Goal: Information Seeking & Learning: Learn about a topic

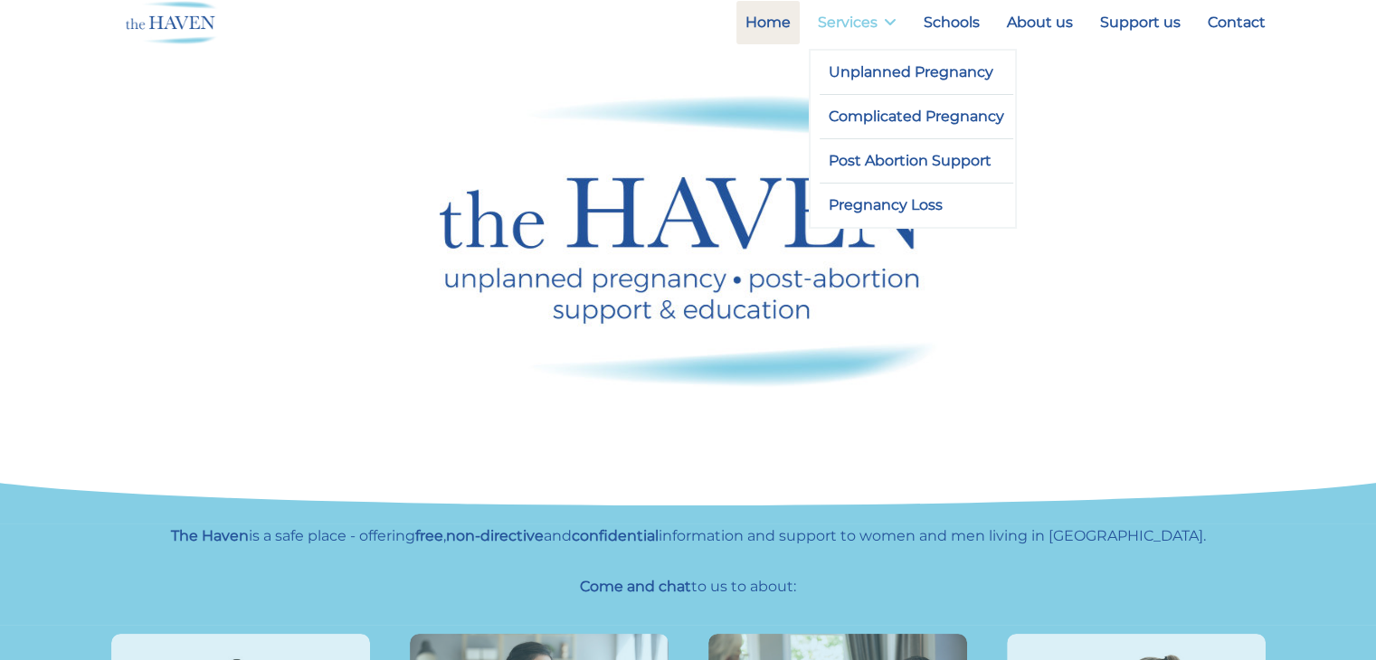
click at [867, 24] on link "Services" at bounding box center [857, 22] width 97 height 43
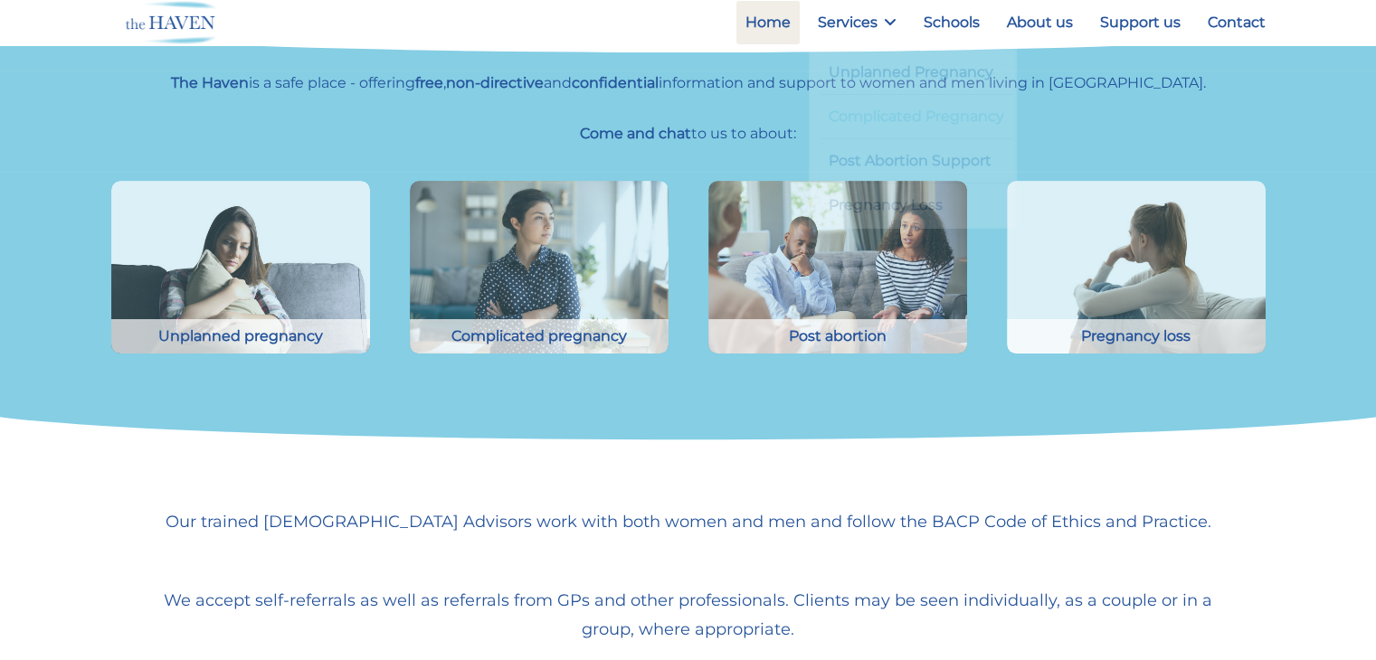
scroll to position [528, 0]
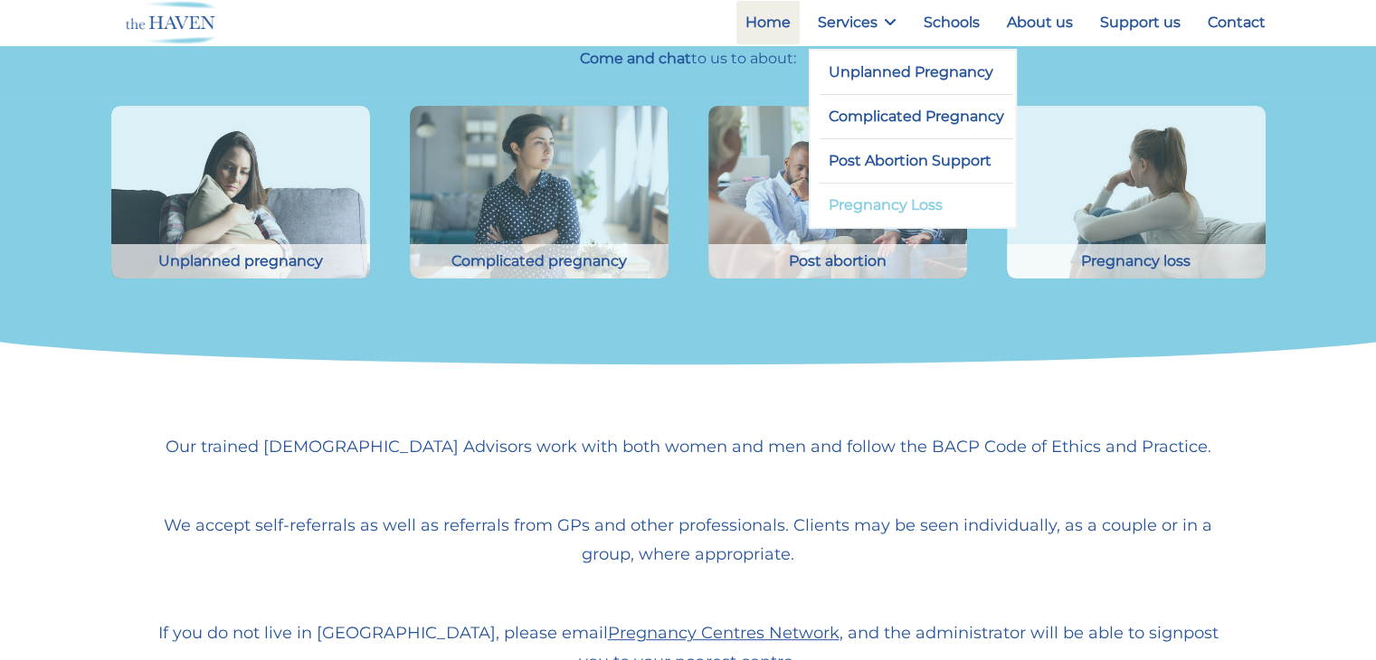
click at [894, 204] on link "Pregnancy Loss" at bounding box center [916, 205] width 194 height 43
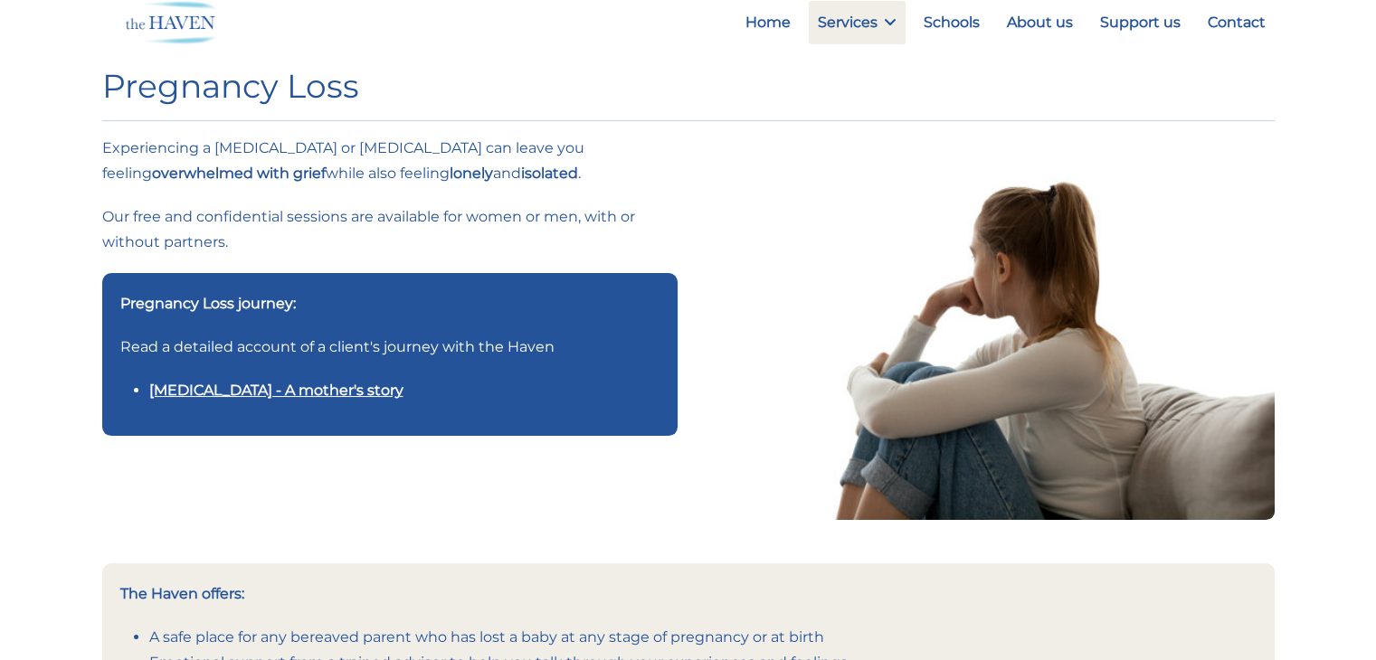
click at [262, 384] on link "Stillbirth - A mother's story" at bounding box center [276, 390] width 254 height 17
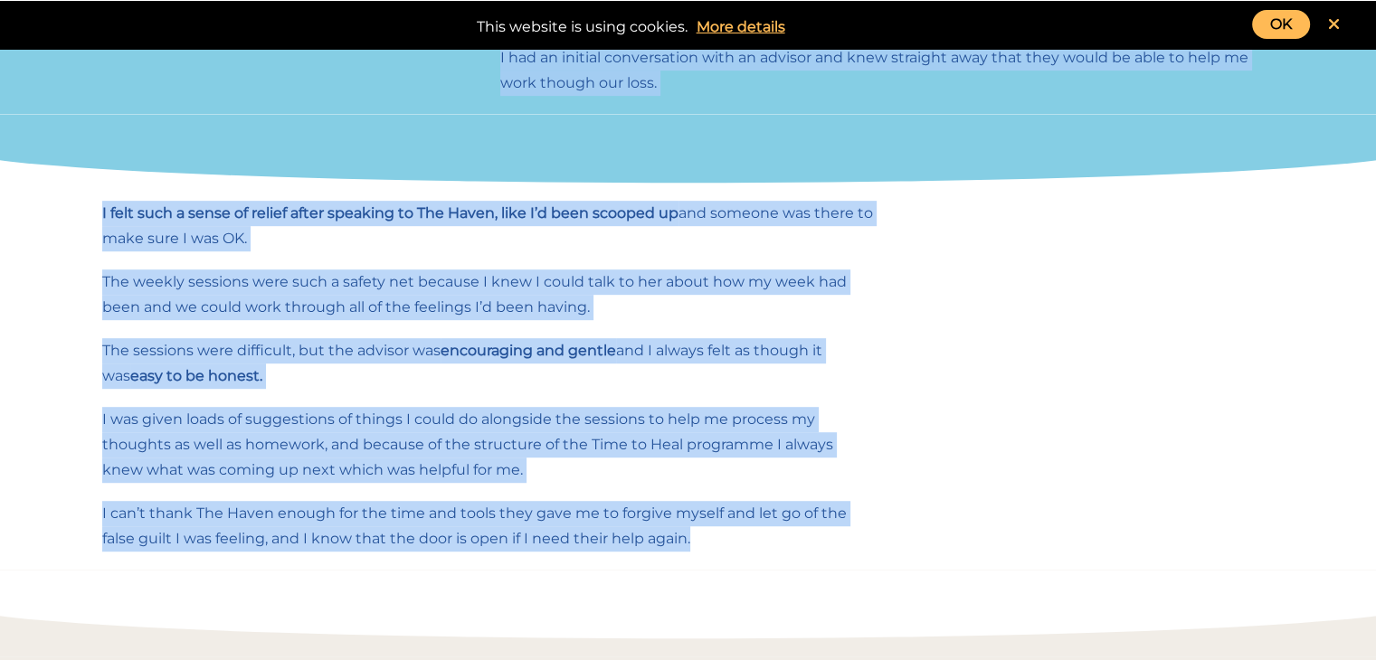
scroll to position [995, 0]
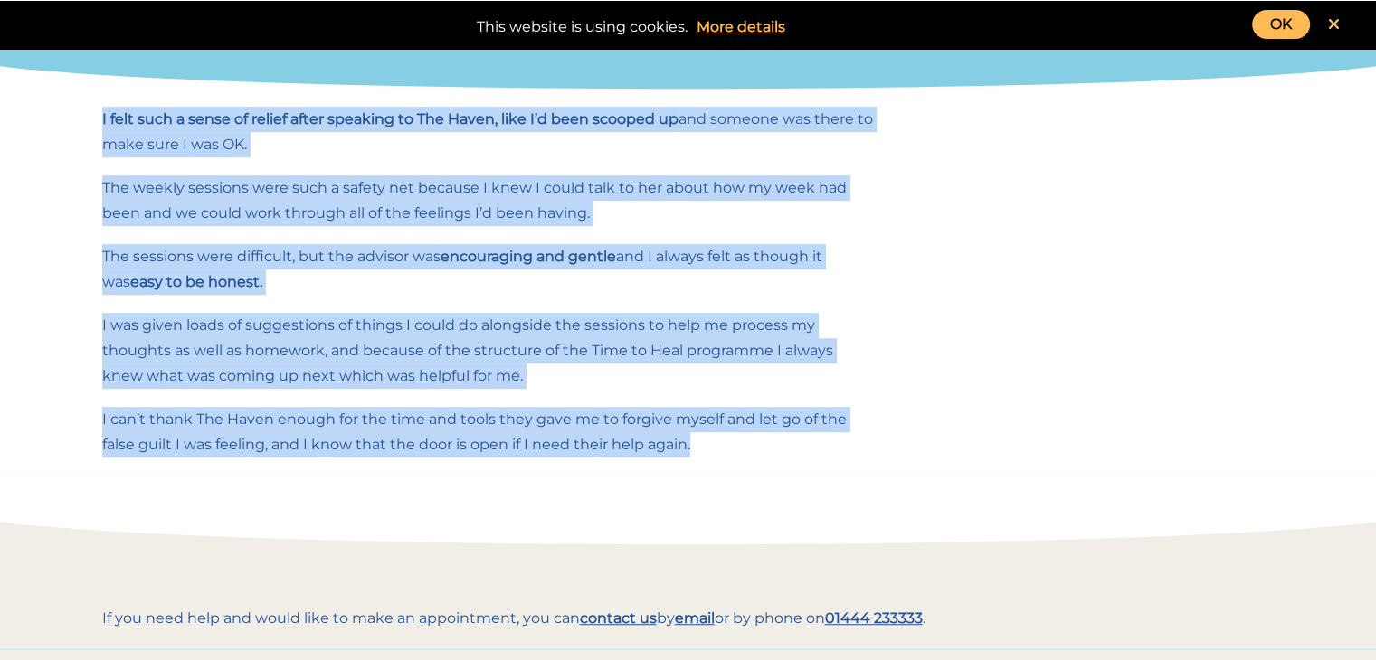
drag, startPoint x: 103, startPoint y: 175, endPoint x: 742, endPoint y: 476, distance: 706.0
copy div "We thought long and hard about starting a family. Was it the right time? Were w…"
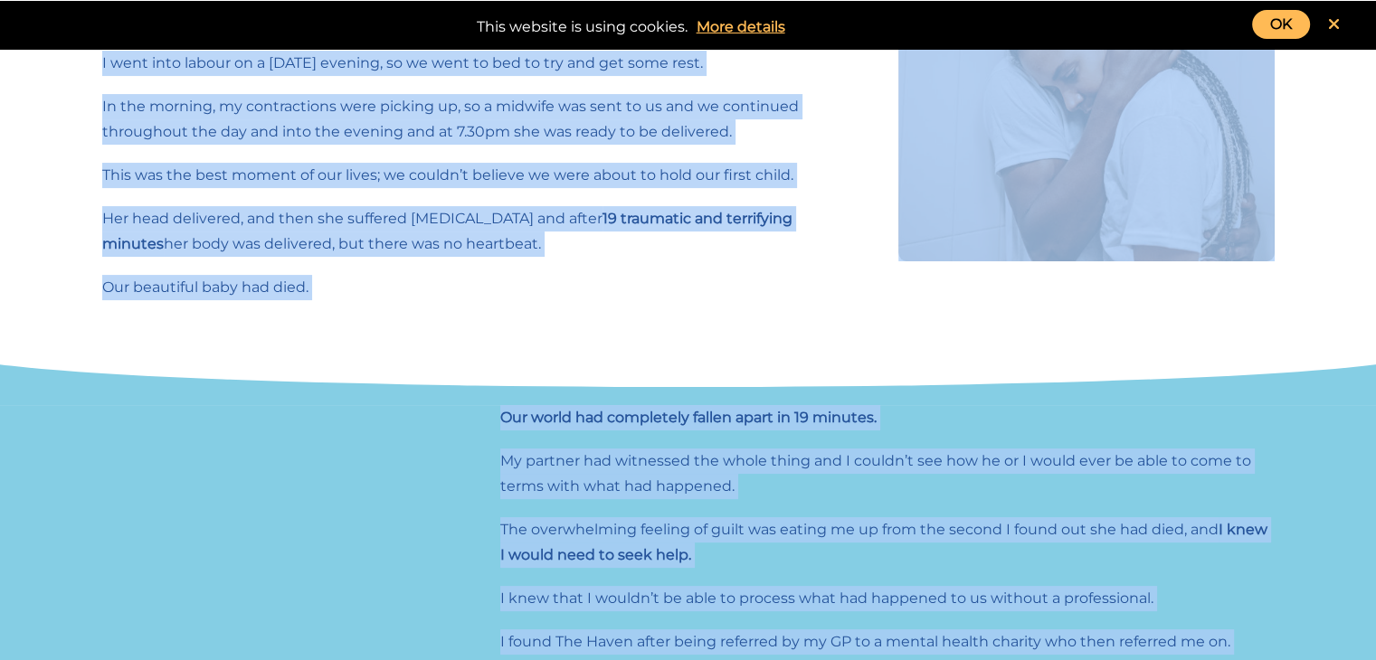
scroll to position [0, 0]
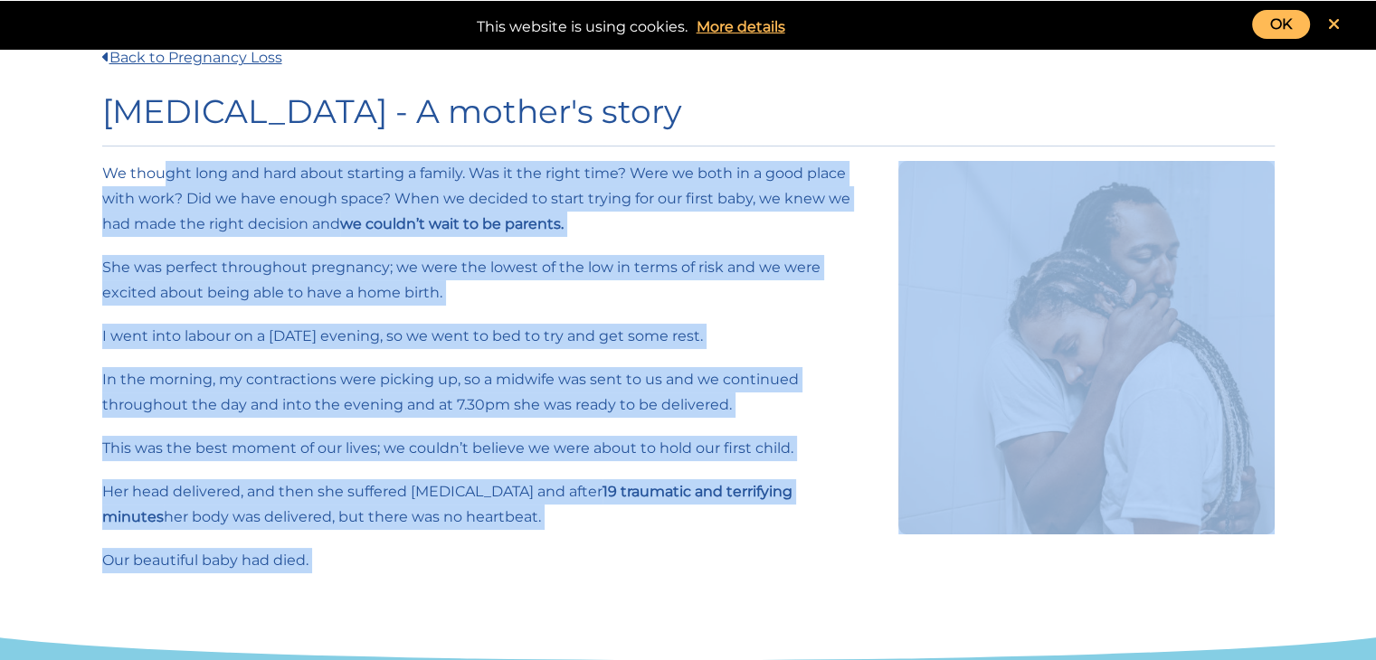
click at [1268, 15] on link "OK" at bounding box center [1281, 24] width 58 height 29
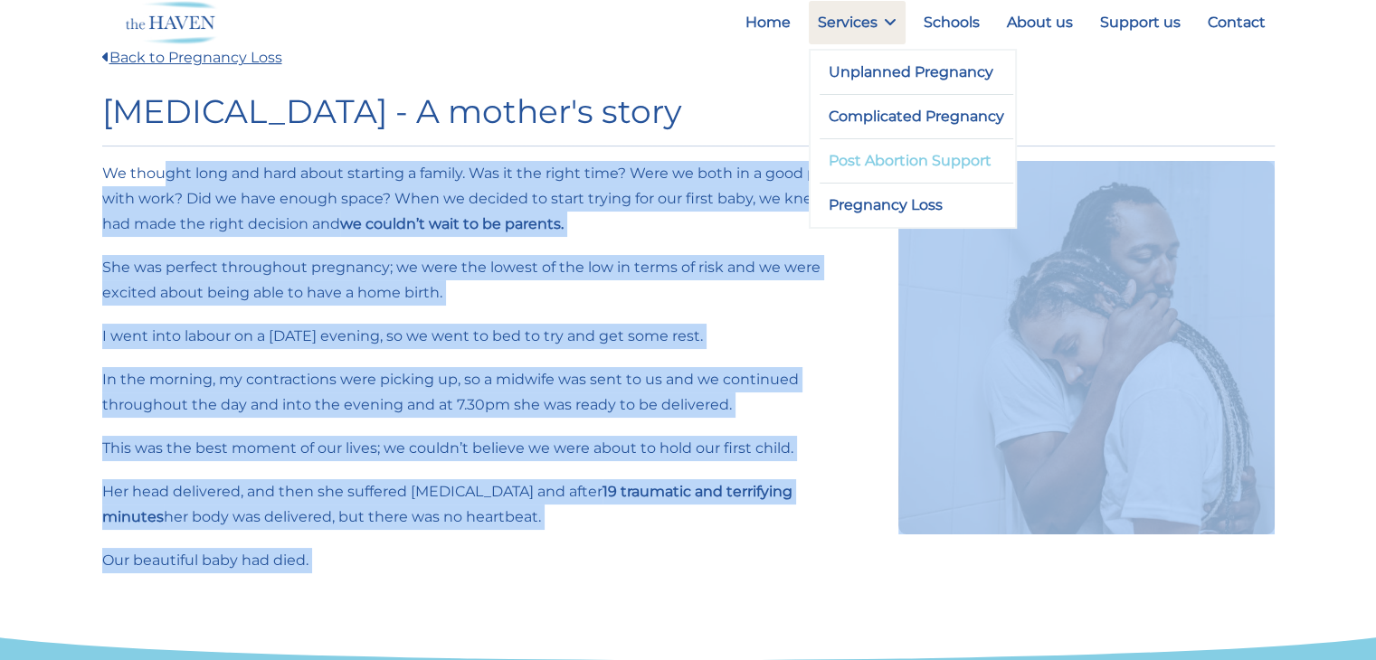
click at [899, 158] on link "Post Abortion Support" at bounding box center [916, 160] width 194 height 43
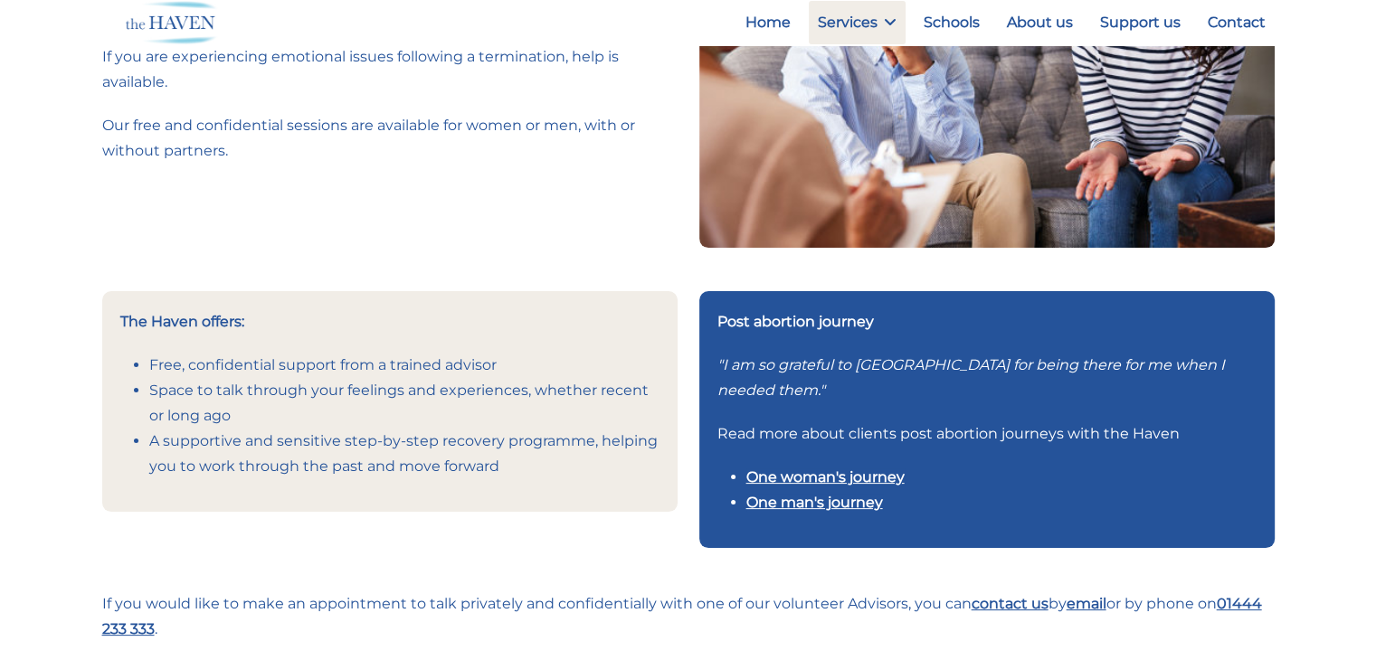
scroll to position [452, 0]
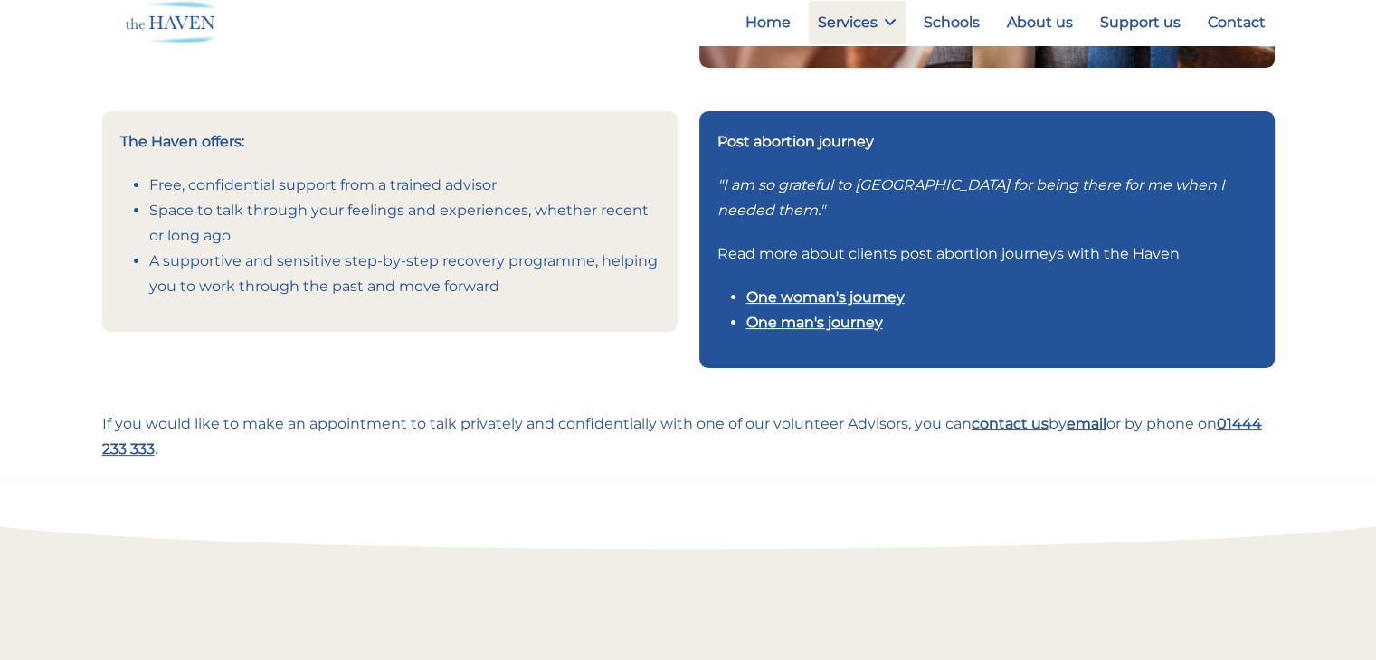
click at [813, 298] on link "One woman's journey" at bounding box center [825, 297] width 158 height 17
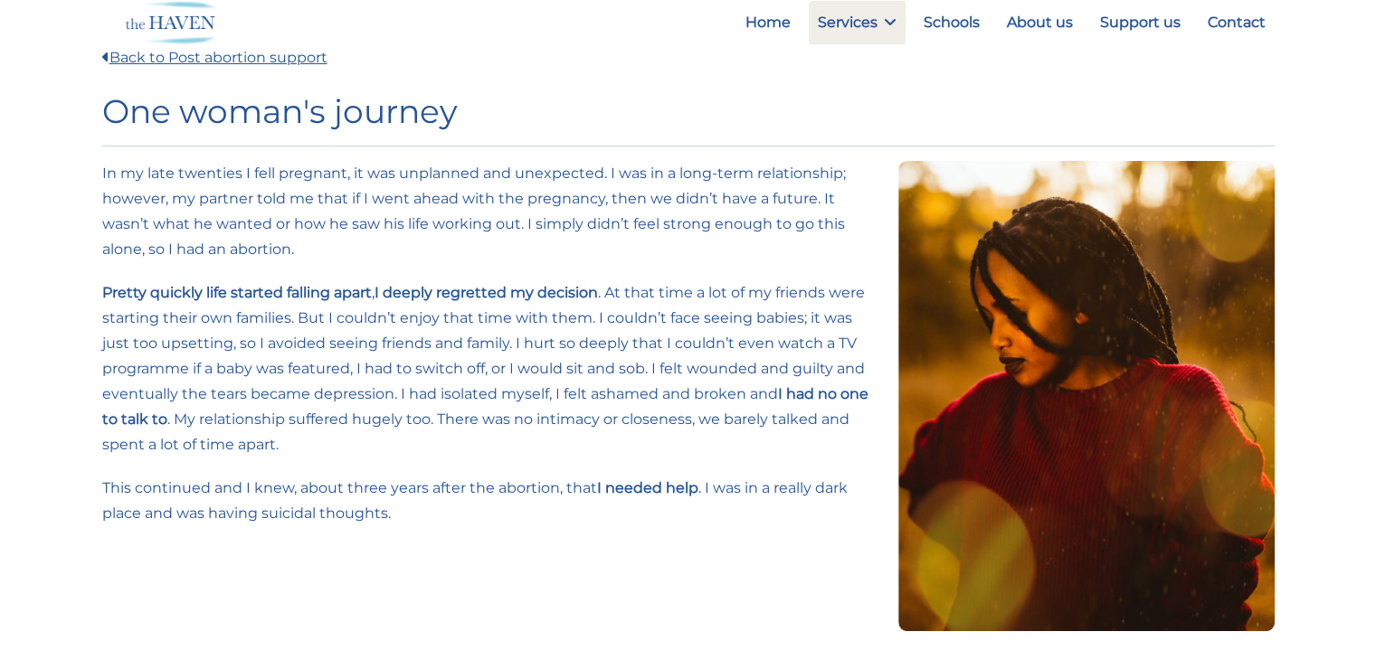
click at [103, 174] on p "In my late twenties I fell pregnant, it was unplanned and unexpected. I was in …" at bounding box center [489, 211] width 774 height 101
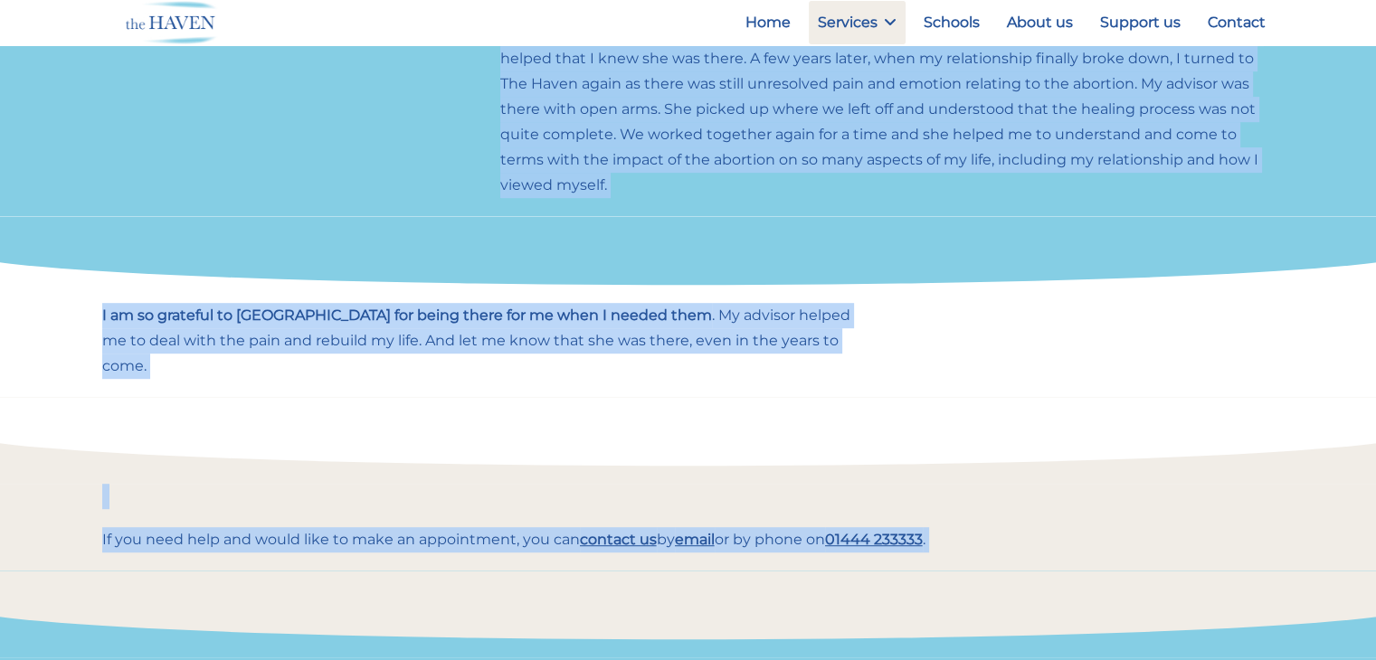
scroll to position [1027, 0]
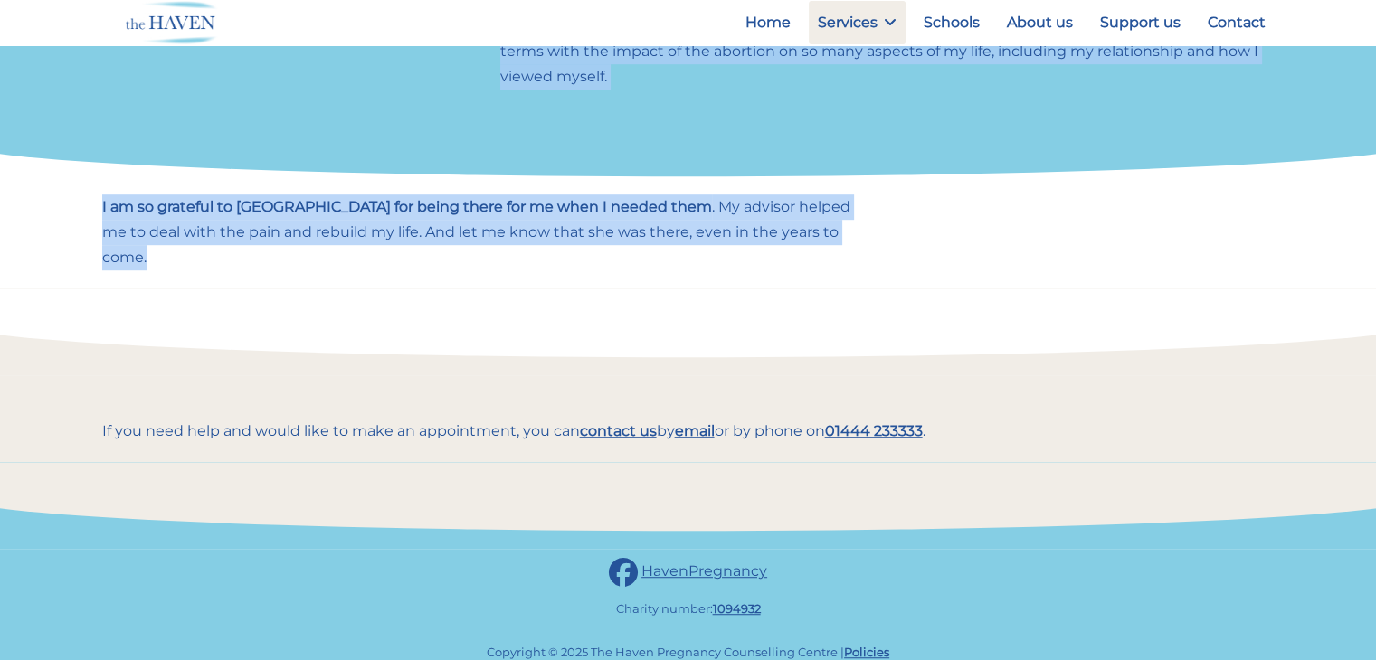
drag, startPoint x: 102, startPoint y: 173, endPoint x: 839, endPoint y: 267, distance: 743.1
copy div "In my late twenties I fell pregnant, it was unplanned and unexpected. I was in …"
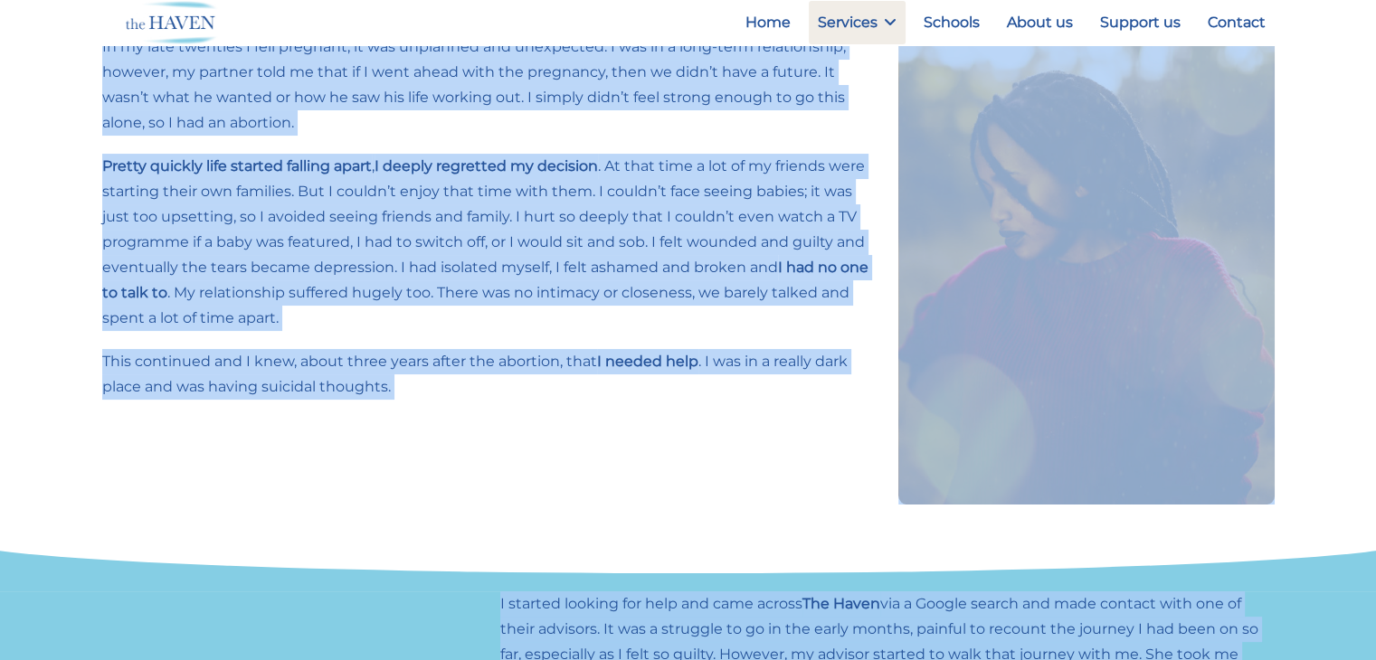
scroll to position [0, 0]
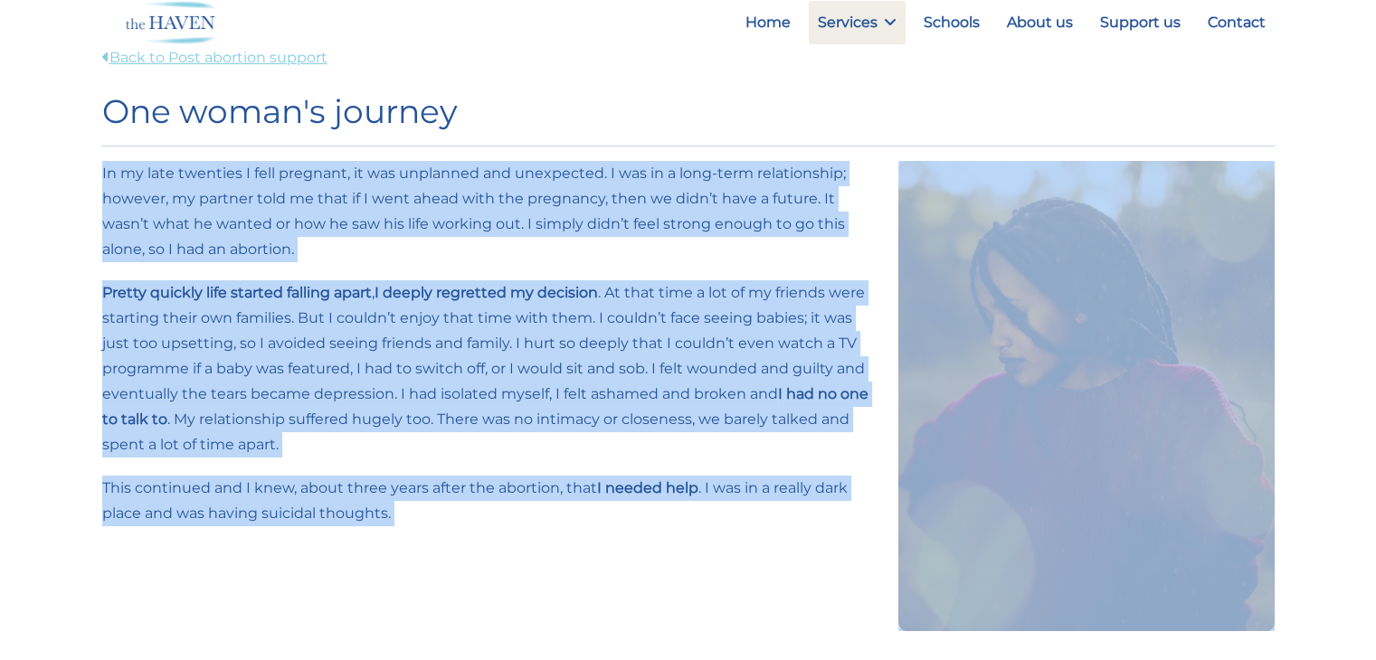
click at [170, 62] on link "Back to Post abortion support" at bounding box center [214, 57] width 225 height 17
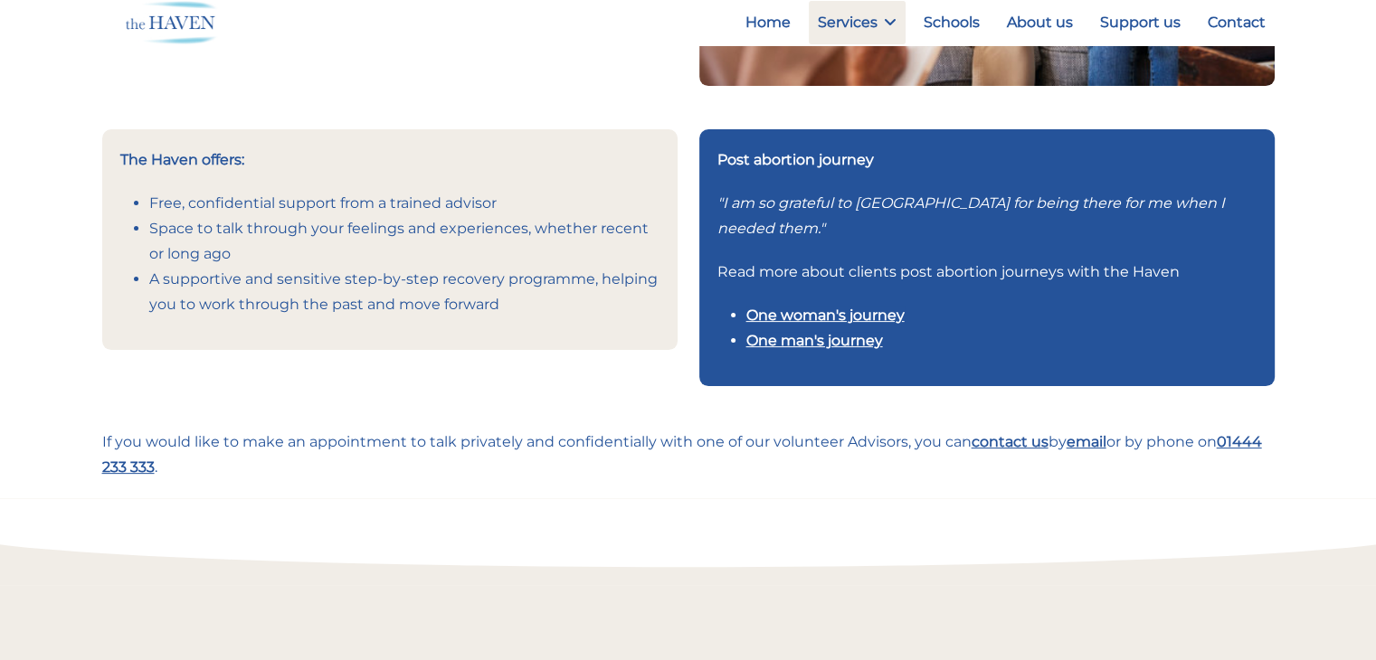
scroll to position [452, 0]
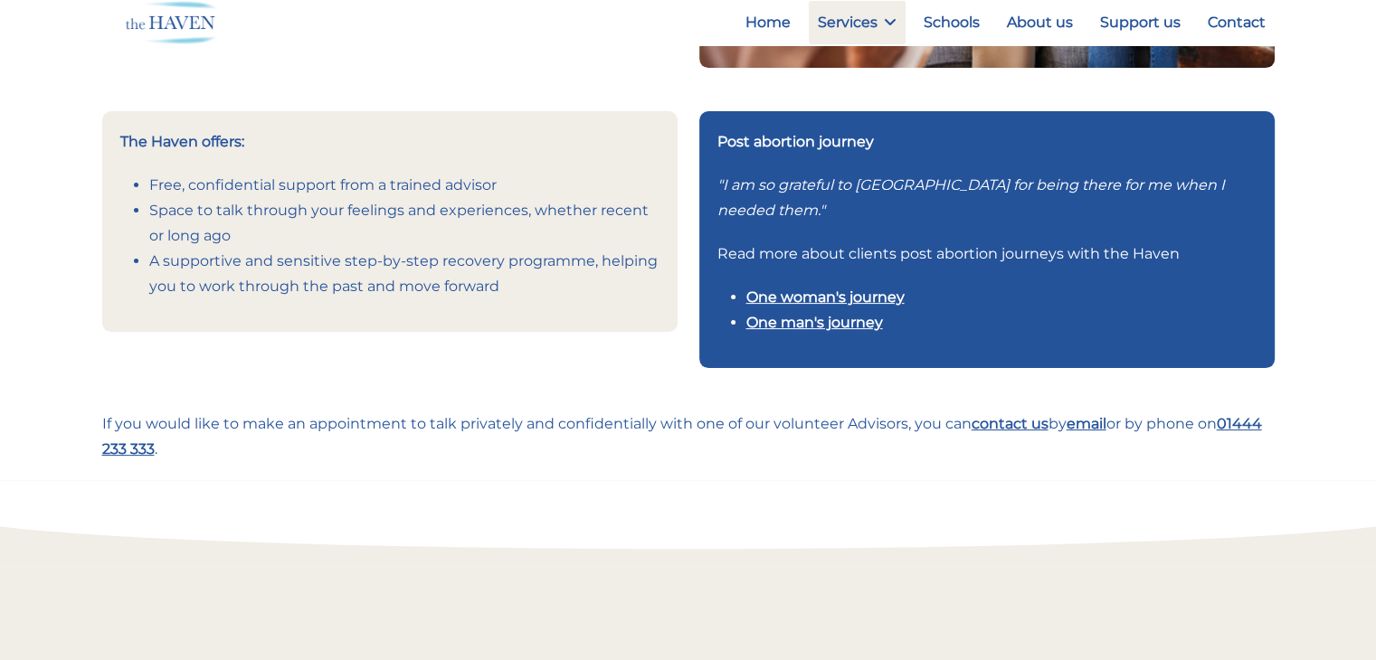
click at [799, 322] on link "One man's journey" at bounding box center [814, 322] width 137 height 17
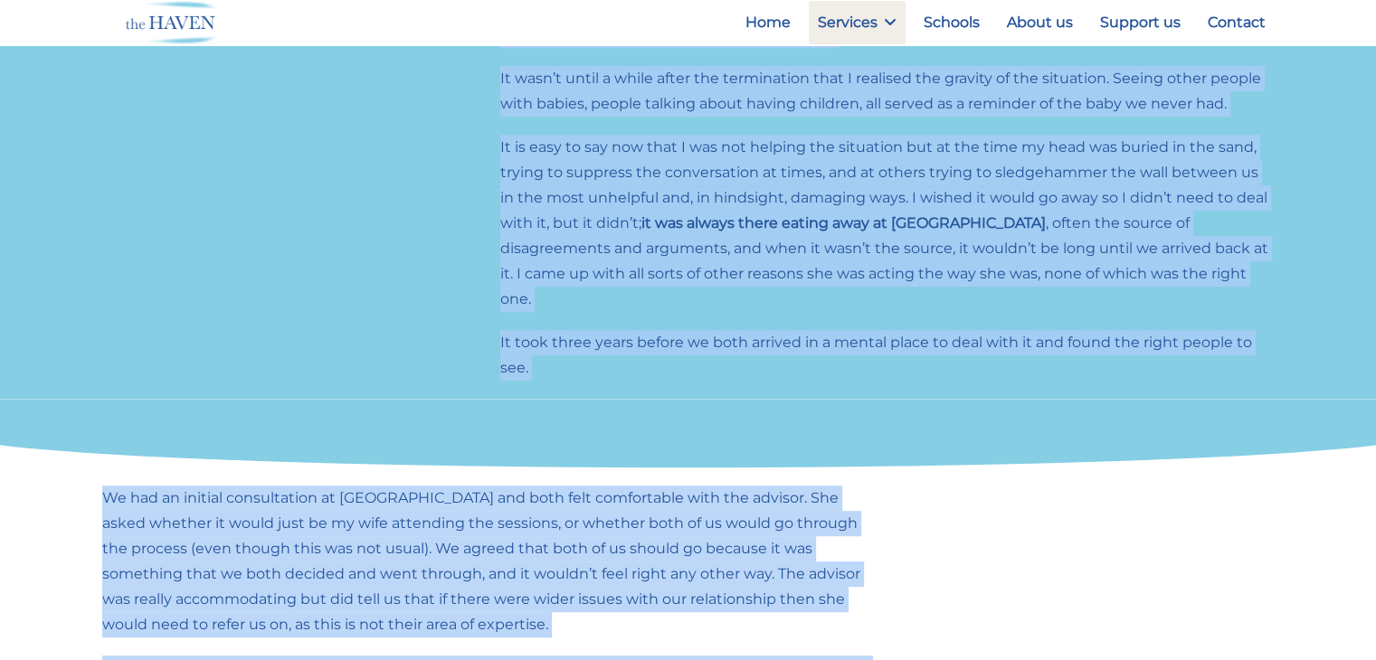
scroll to position [1363, 0]
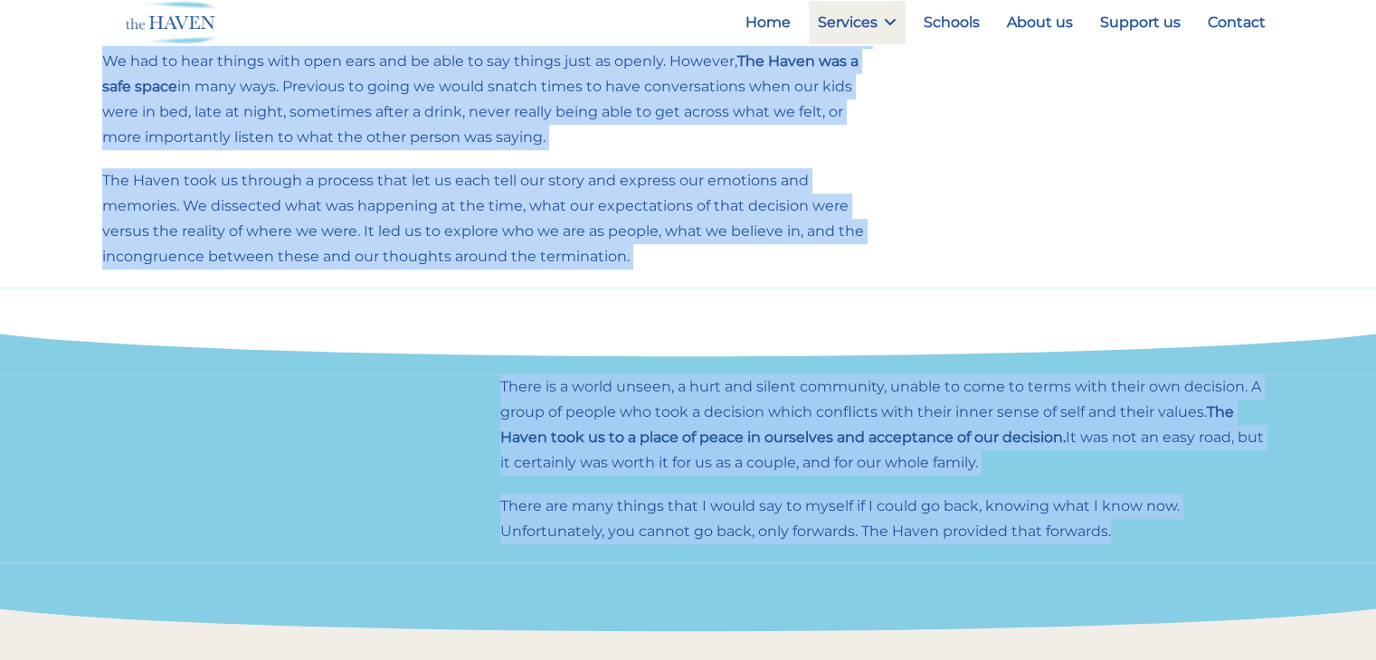
drag, startPoint x: 101, startPoint y: 172, endPoint x: 1143, endPoint y: 537, distance: 1104.1
copy div "Lo ipsu dol S amet co Adi Elits doeiu tempo incid ut labo etd magnaali en ad mi…"
click at [1049, 381] on p "There is a world unseen, a hurt and silent community, unable to come to terms w…" at bounding box center [887, 424] width 774 height 101
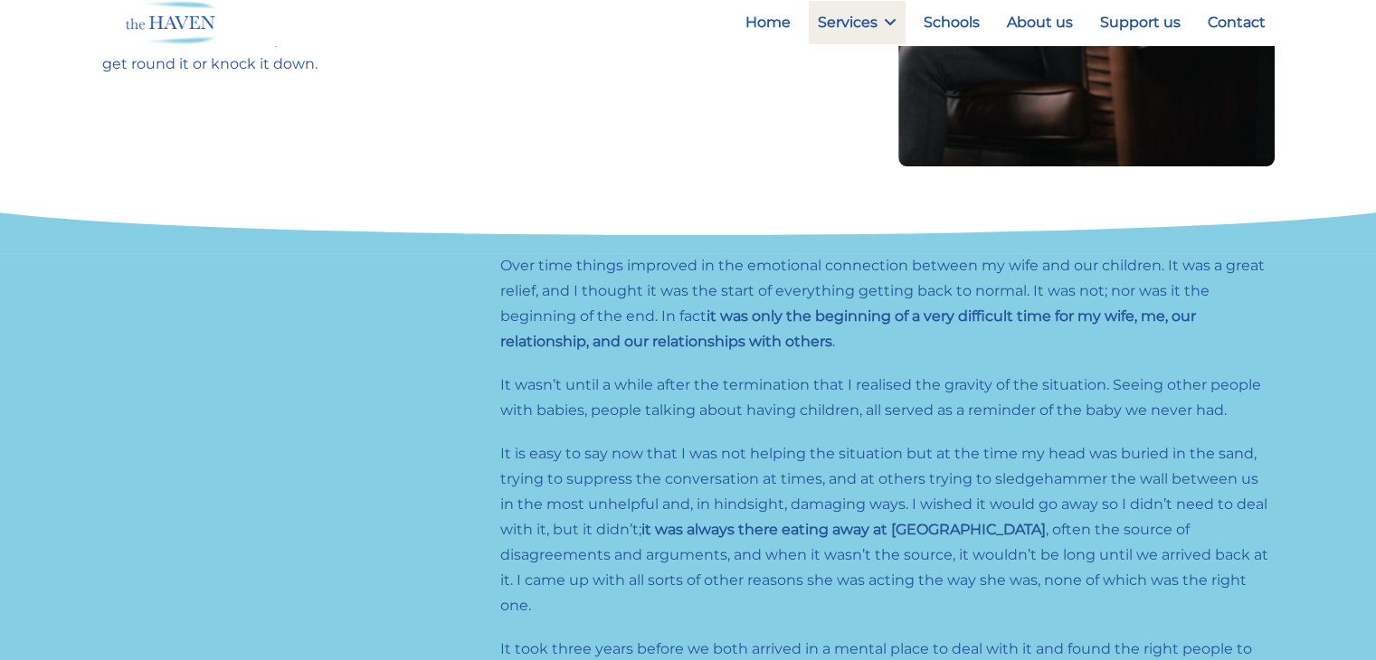
scroll to position [6, 0]
